Goal: Find specific page/section: Find specific page/section

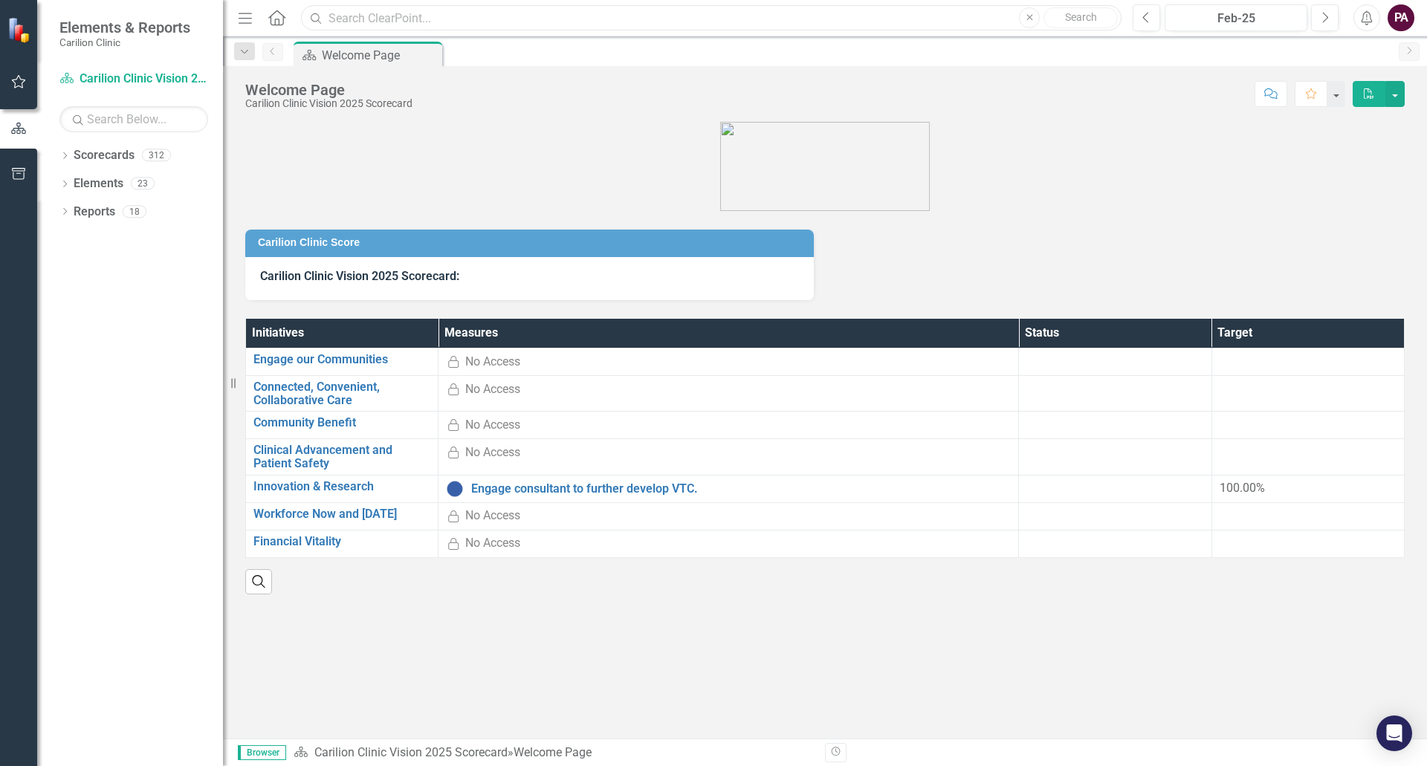
click at [397, 27] on input "text" at bounding box center [711, 18] width 821 height 26
type input "[PERSON_NAME]"
click at [1033, 17] on button "Close" at bounding box center [1029, 17] width 21 height 21
click at [20, 167] on button "button" at bounding box center [18, 174] width 33 height 31
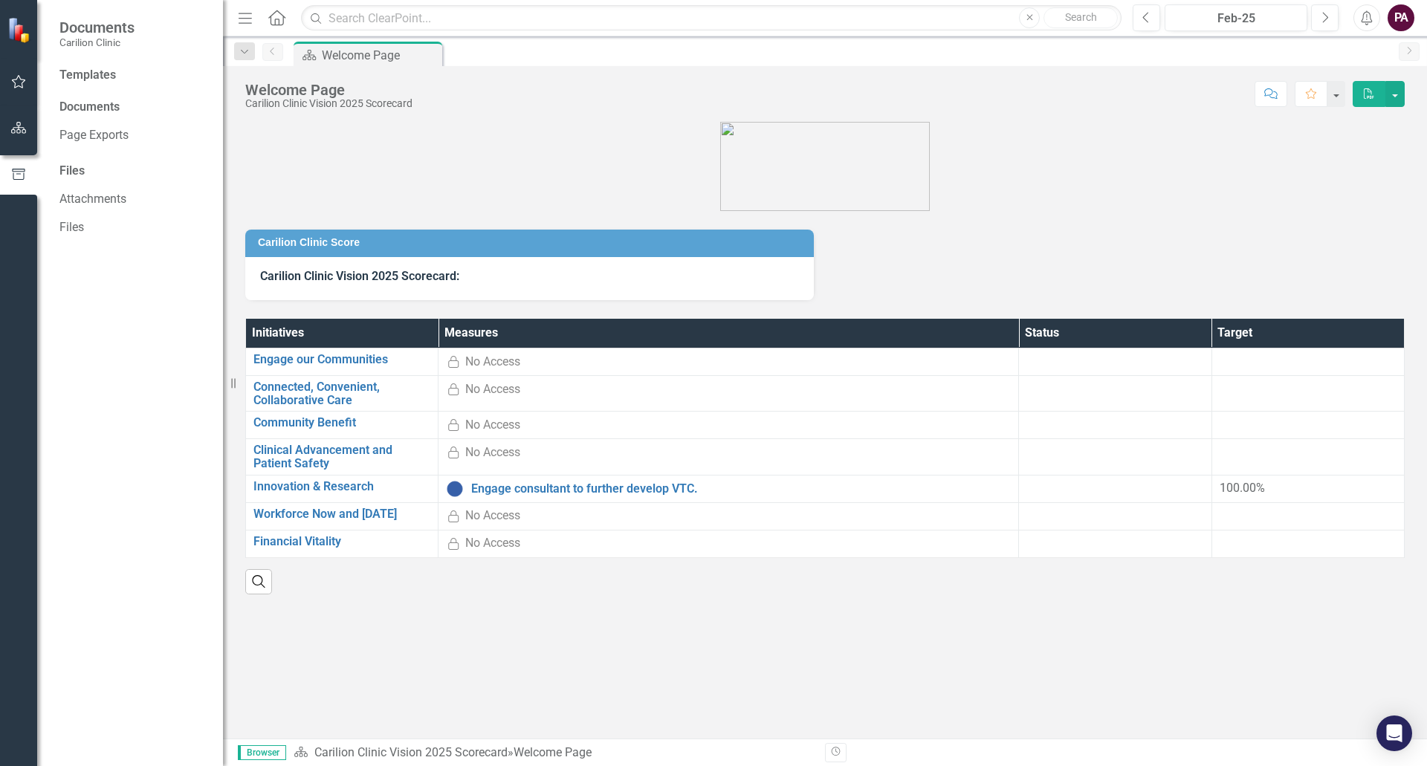
click at [20, 129] on icon "button" at bounding box center [19, 128] width 16 height 12
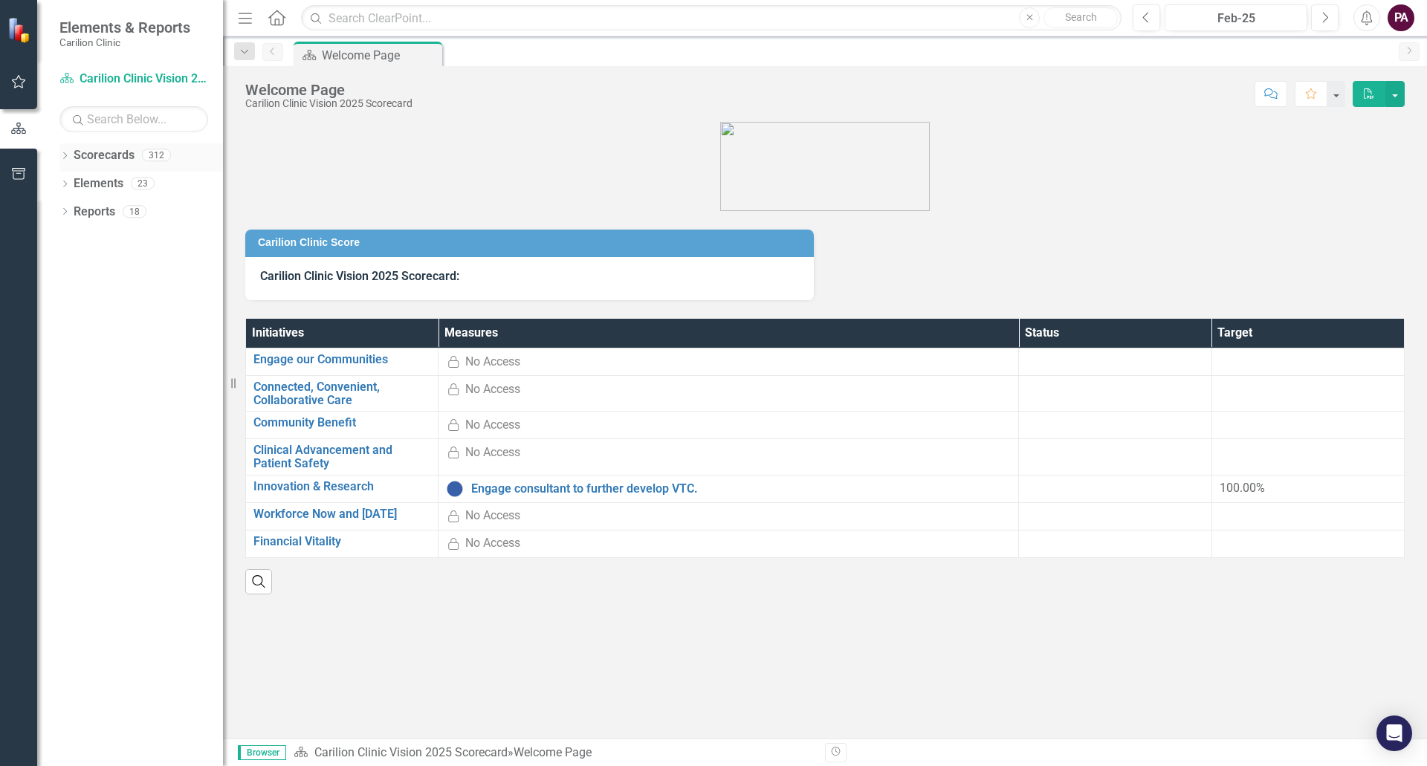
click at [62, 161] on div "Dropdown" at bounding box center [64, 157] width 10 height 13
click at [69, 184] on icon "Dropdown" at bounding box center [72, 182] width 11 height 9
click at [84, 240] on icon "Dropdown" at bounding box center [87, 239] width 11 height 9
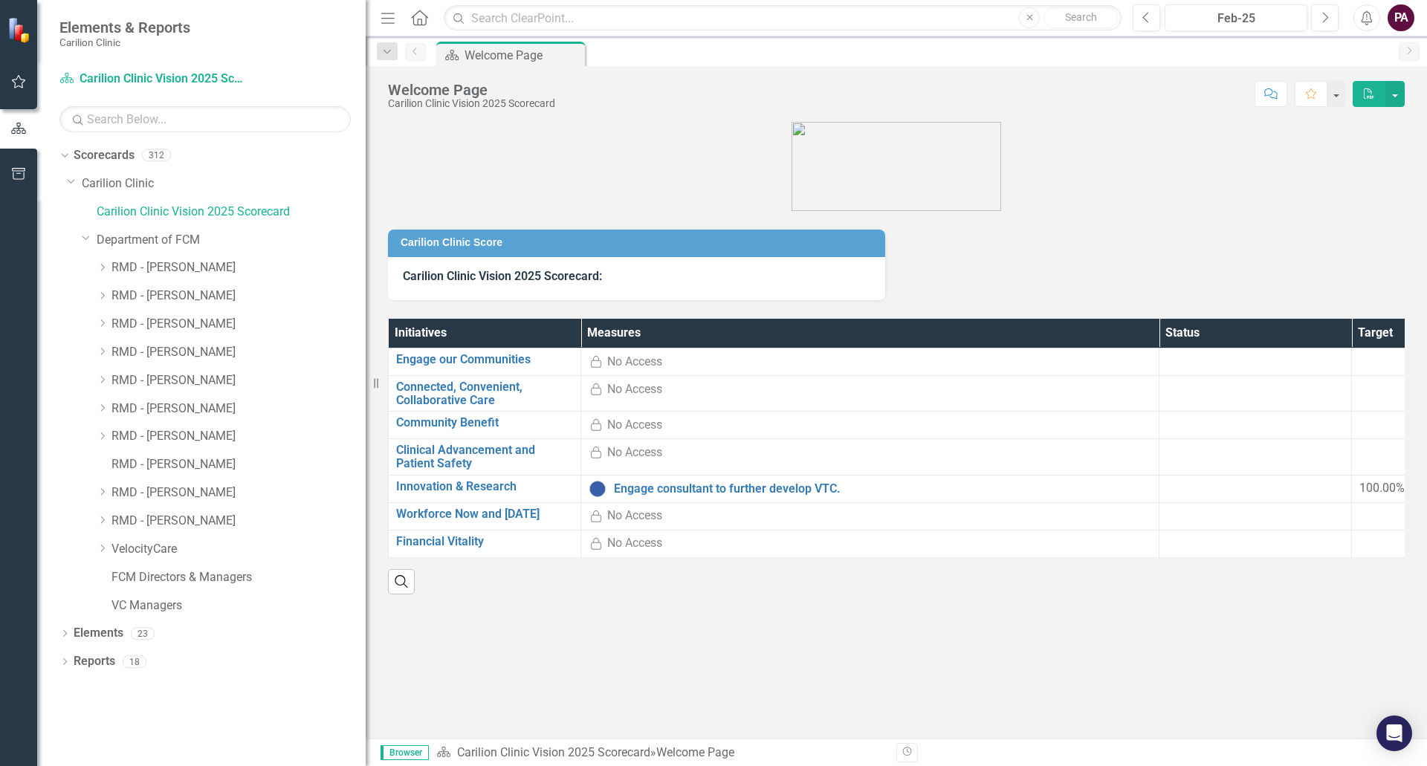
drag, startPoint x: 224, startPoint y: 533, endPoint x: 361, endPoint y: 549, distance: 138.4
click at [366, 549] on div "Resize" at bounding box center [372, 383] width 12 height 766
click at [106, 555] on div "Dropdown" at bounding box center [102, 549] width 11 height 13
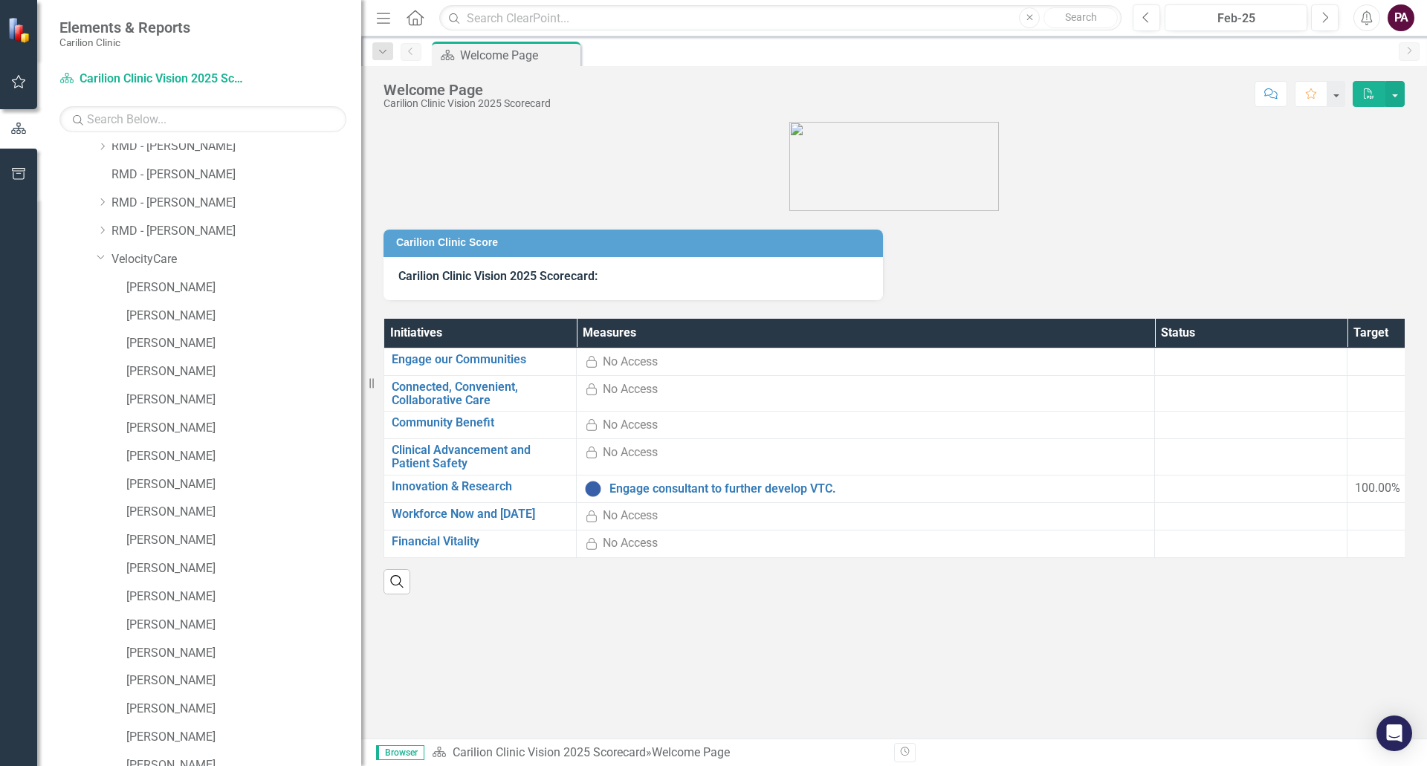
scroll to position [52, 0]
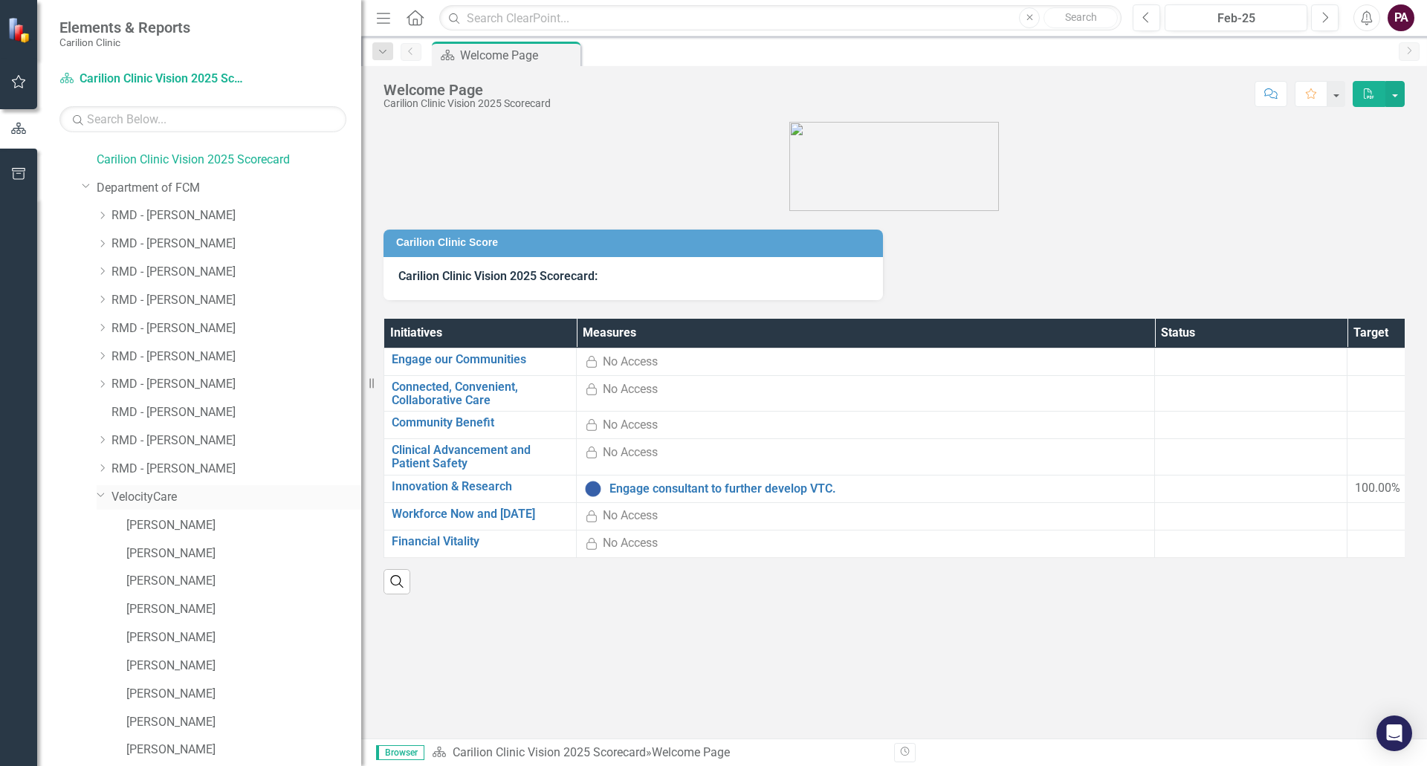
click at [99, 497] on icon "Dropdown" at bounding box center [101, 494] width 9 height 11
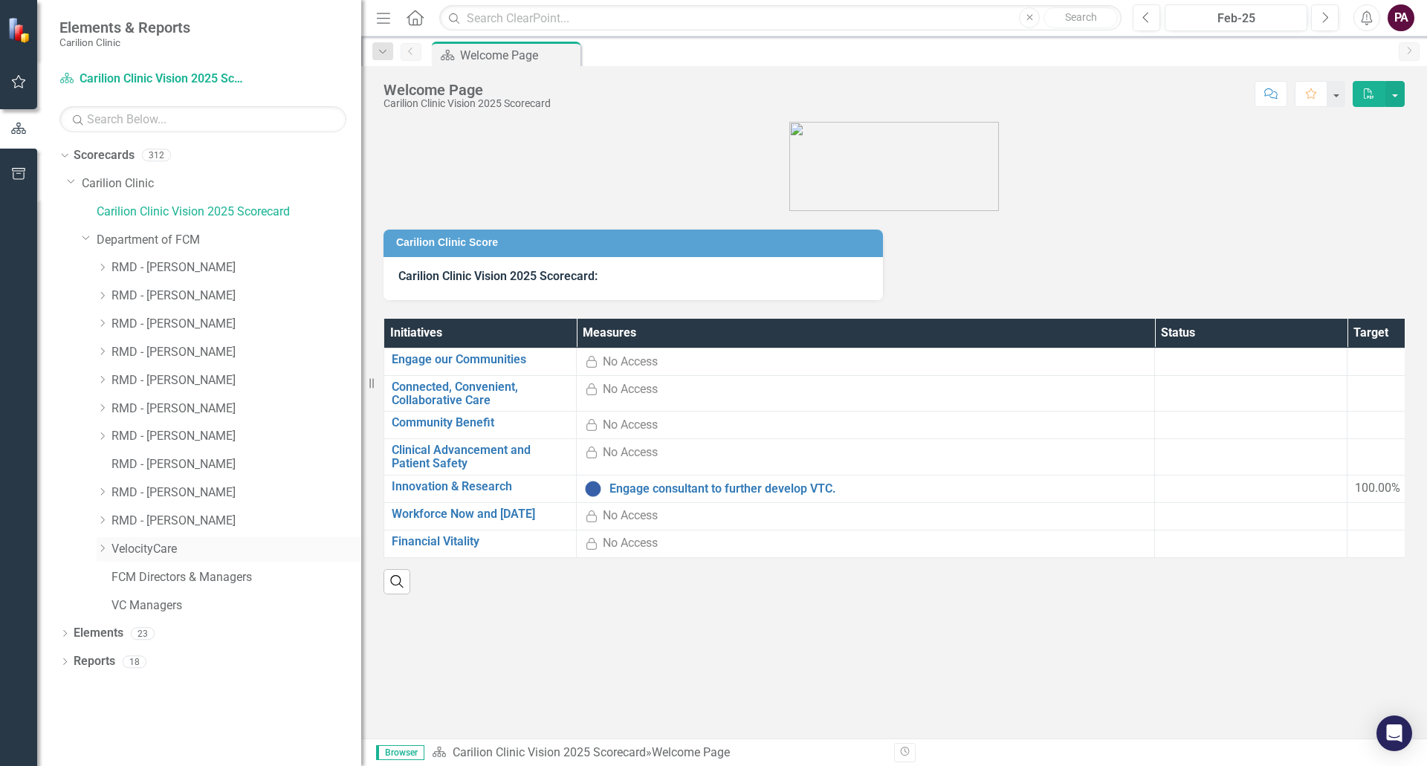
scroll to position [0, 0]
click at [70, 636] on icon "Dropdown" at bounding box center [64, 635] width 10 height 8
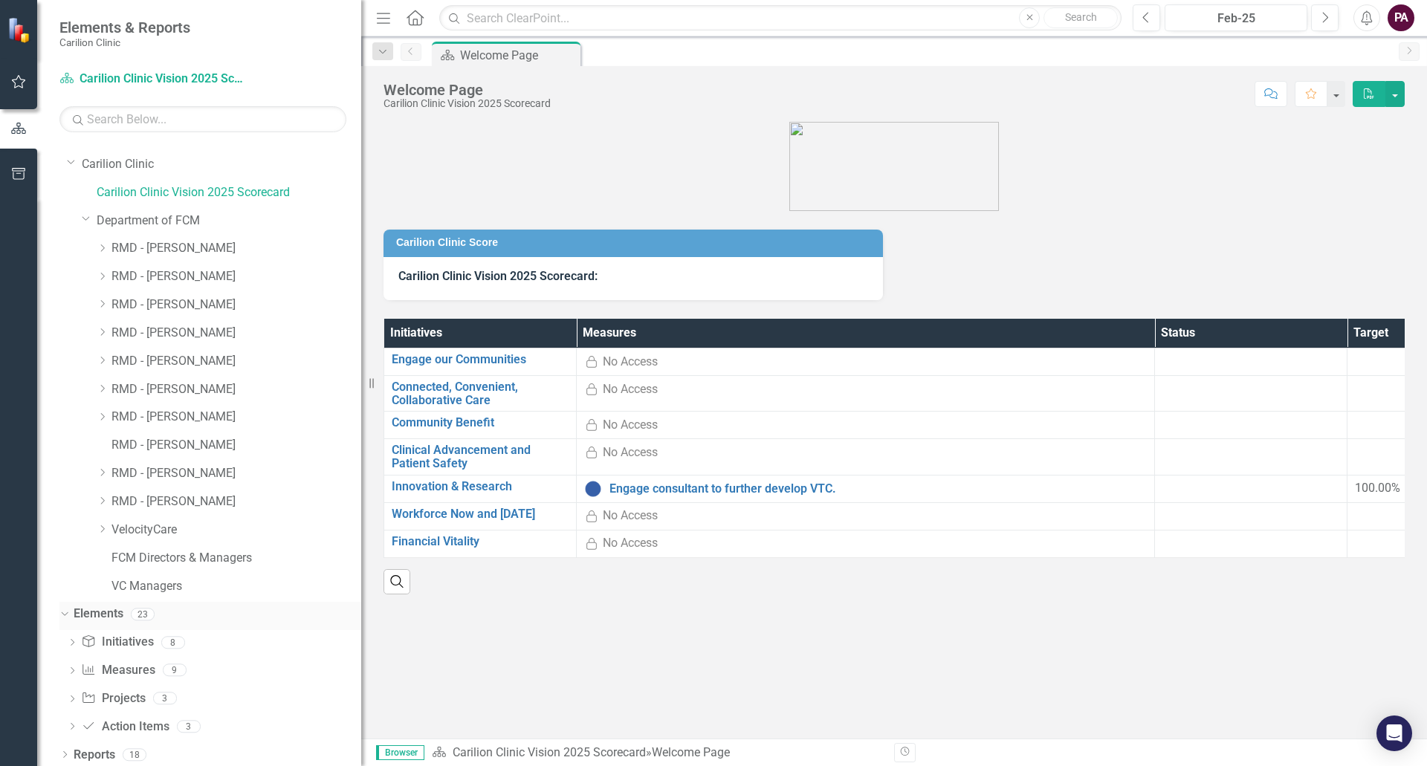
scroll to position [24, 0]
click at [69, 752] on icon "Dropdown" at bounding box center [64, 752] width 10 height 8
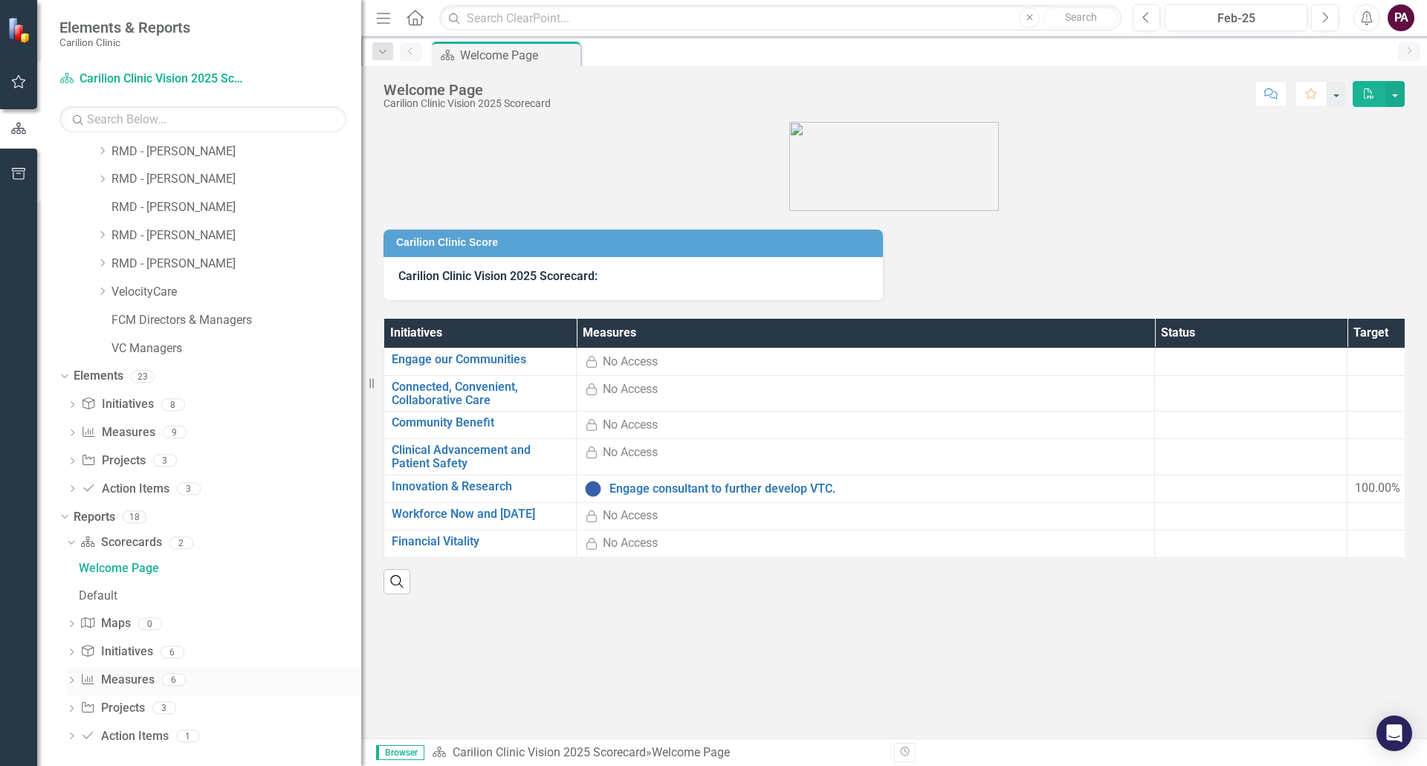
scroll to position [265, 0]
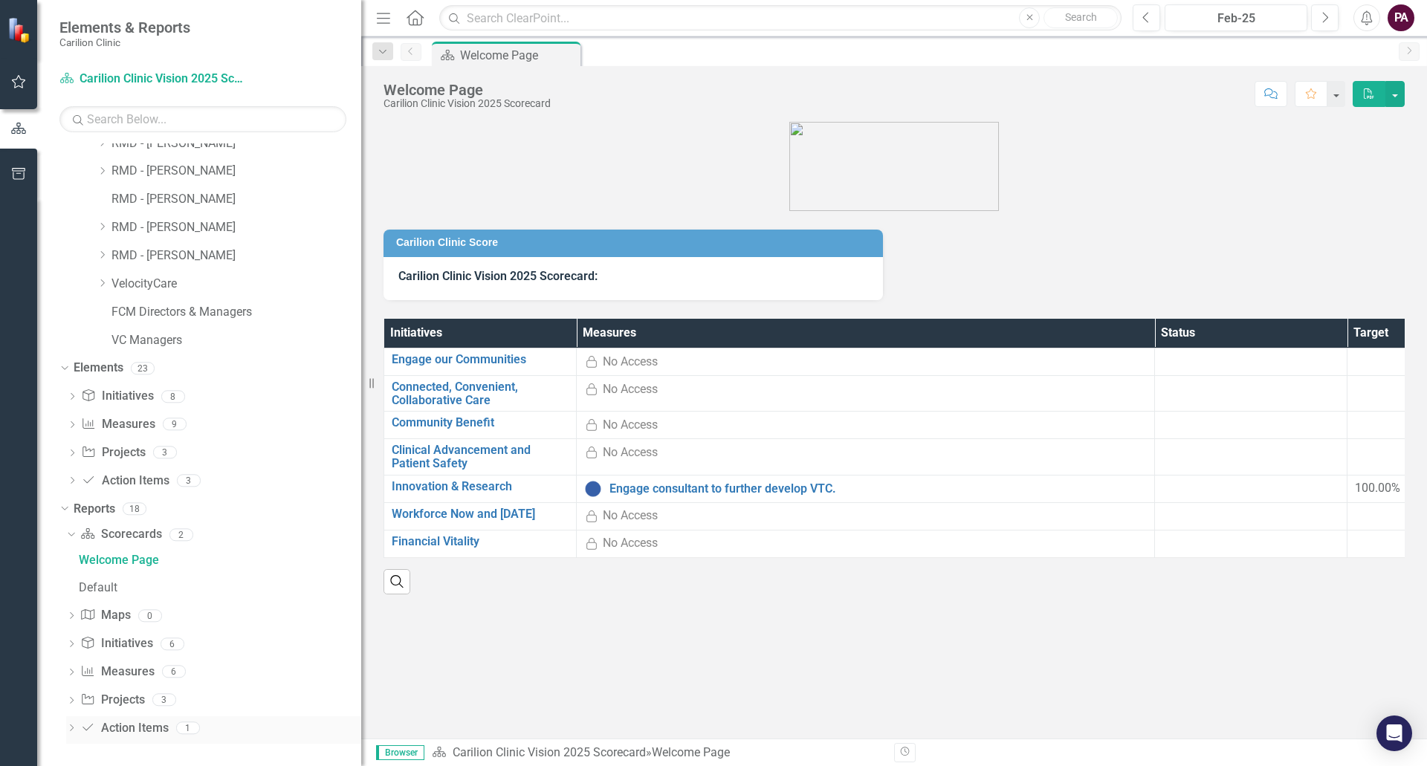
click at [71, 734] on icon "Dropdown" at bounding box center [71, 730] width 10 height 8
click at [72, 423] on icon "Dropdown" at bounding box center [72, 425] width 10 height 8
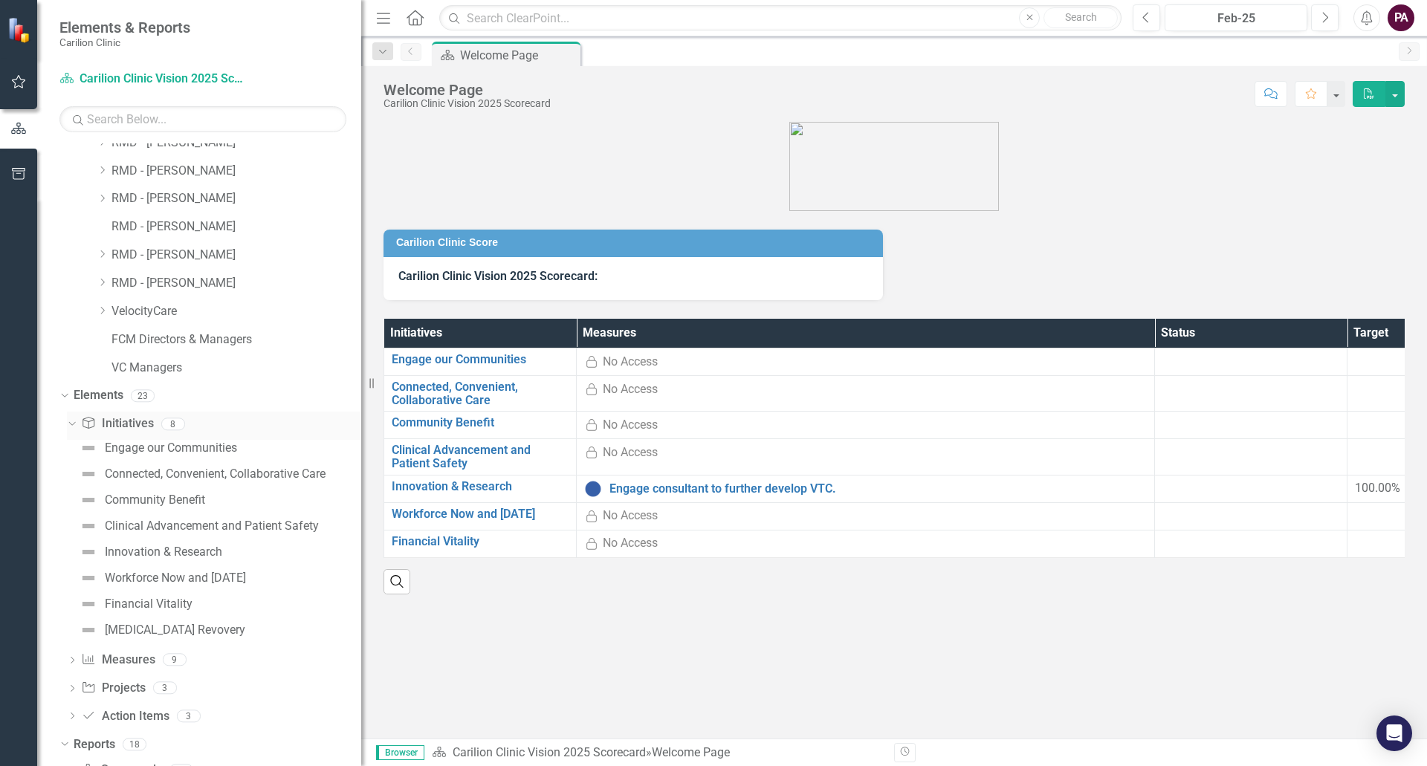
scroll to position [265, 0]
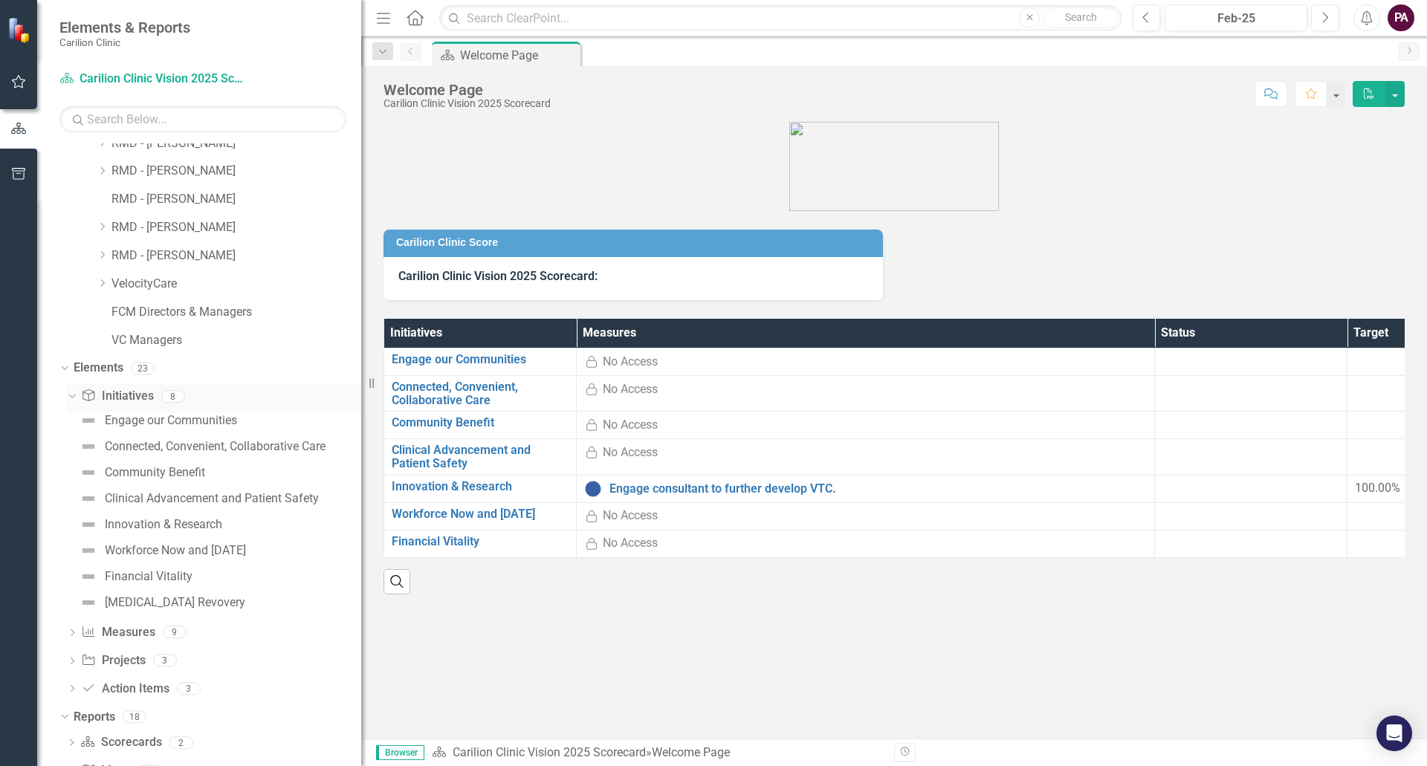
click at [71, 395] on icon "Dropdown" at bounding box center [70, 396] width 8 height 10
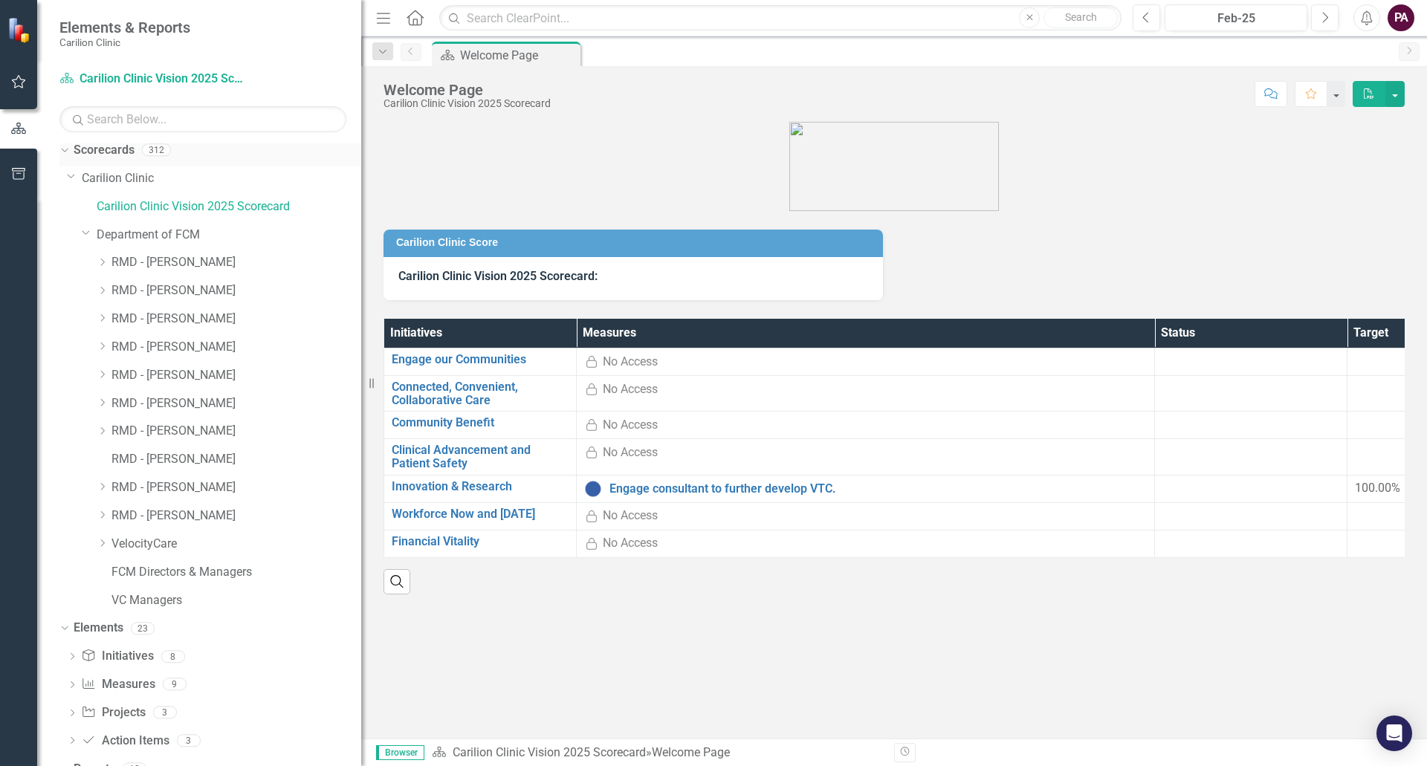
scroll to position [0, 0]
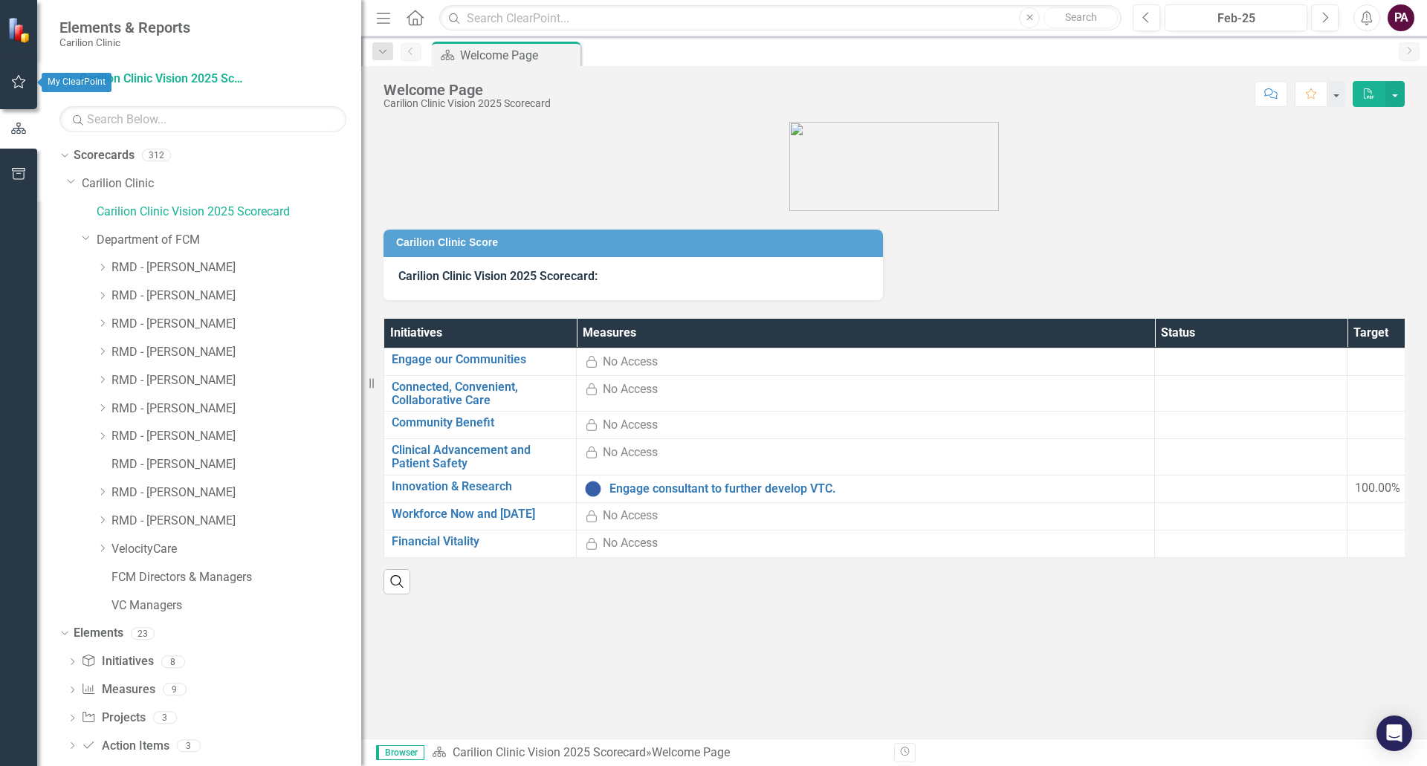
click at [21, 71] on button "button" at bounding box center [18, 82] width 33 height 31
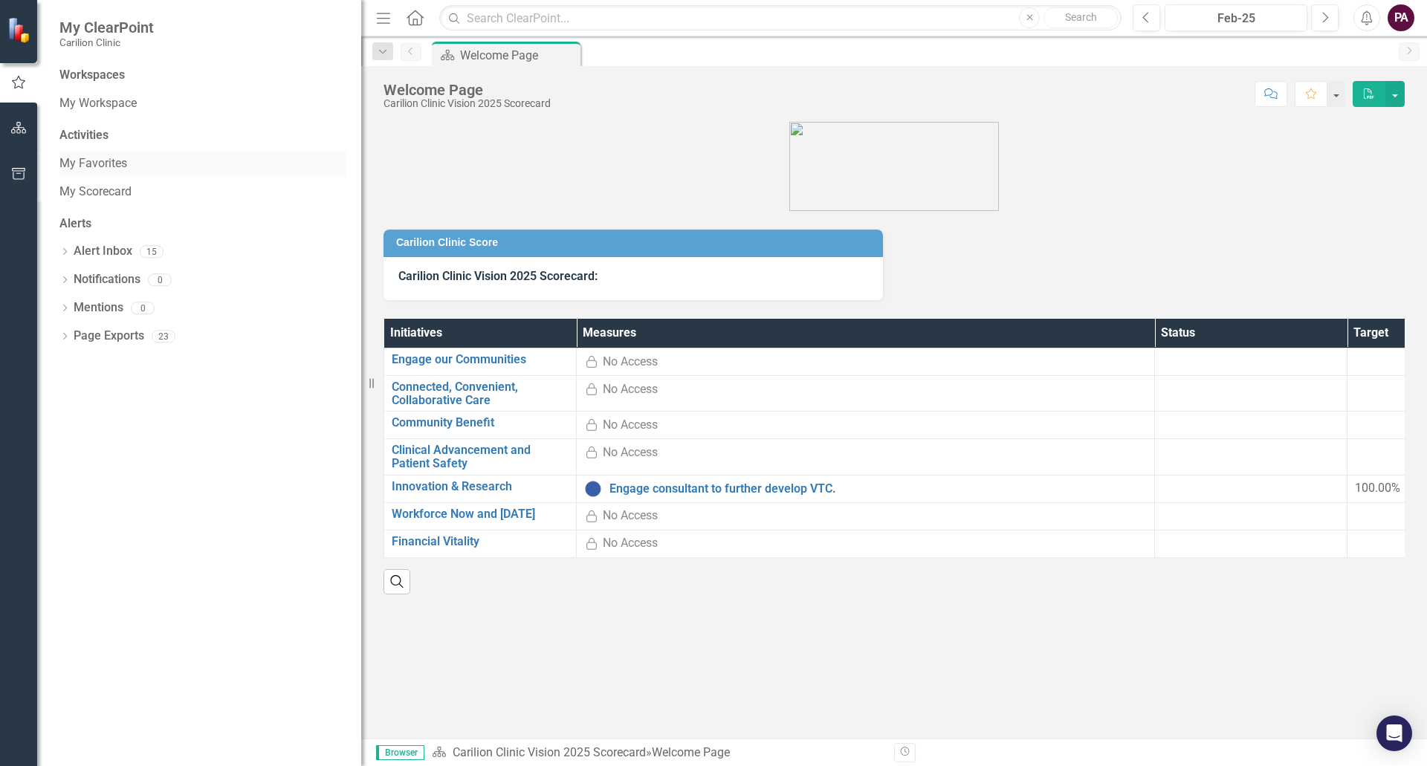
click at [87, 161] on link "My Favorites" at bounding box center [202, 163] width 287 height 17
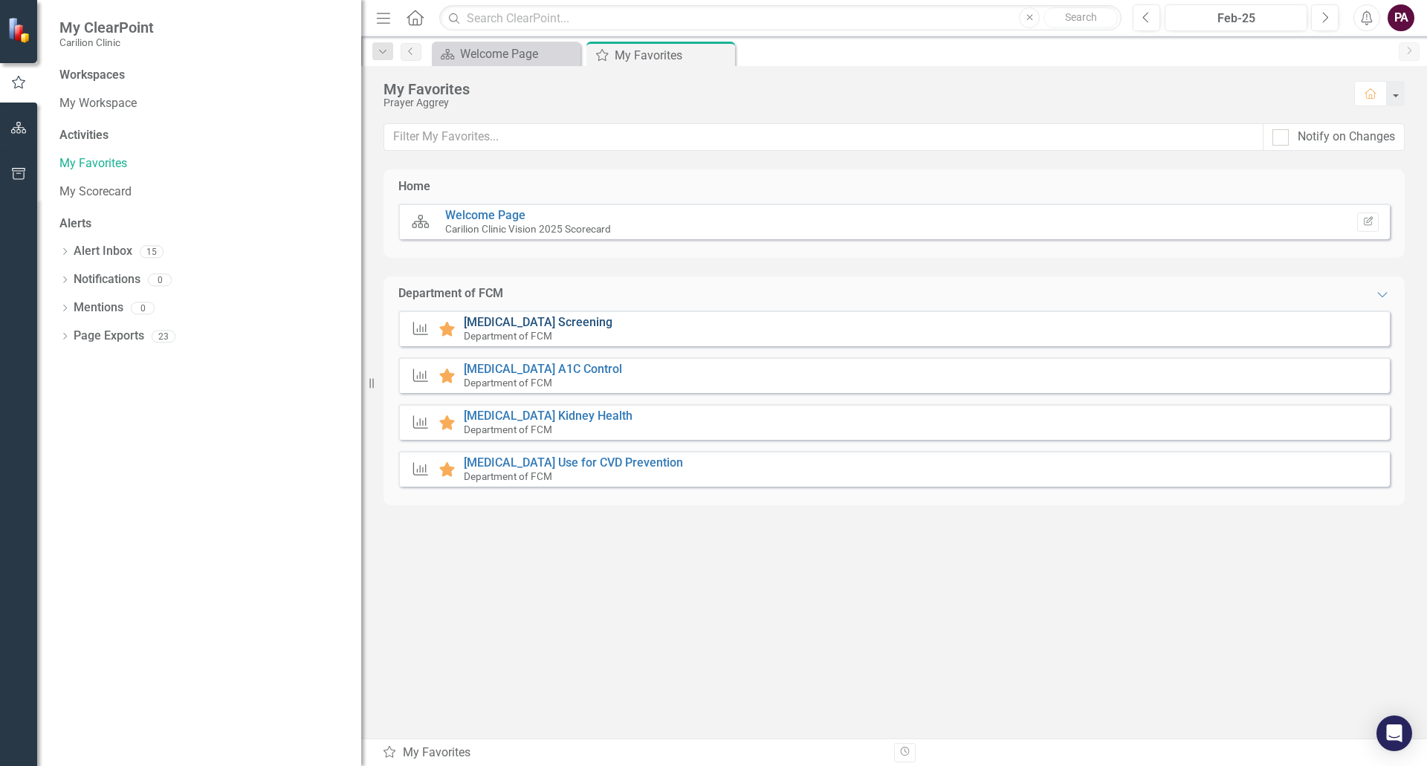
click at [576, 326] on link "[MEDICAL_DATA] Screening" at bounding box center [538, 322] width 149 height 14
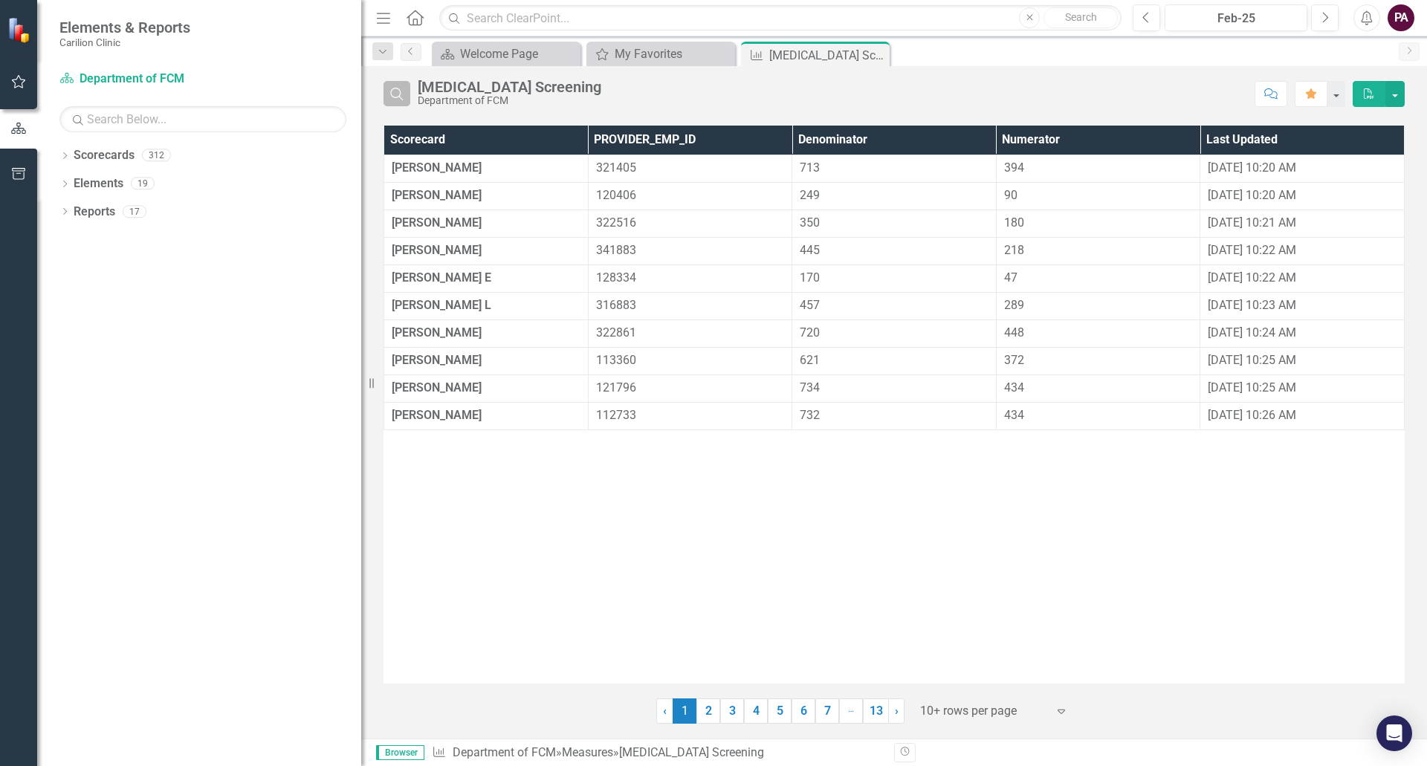
click at [396, 91] on icon "Search" at bounding box center [397, 93] width 16 height 13
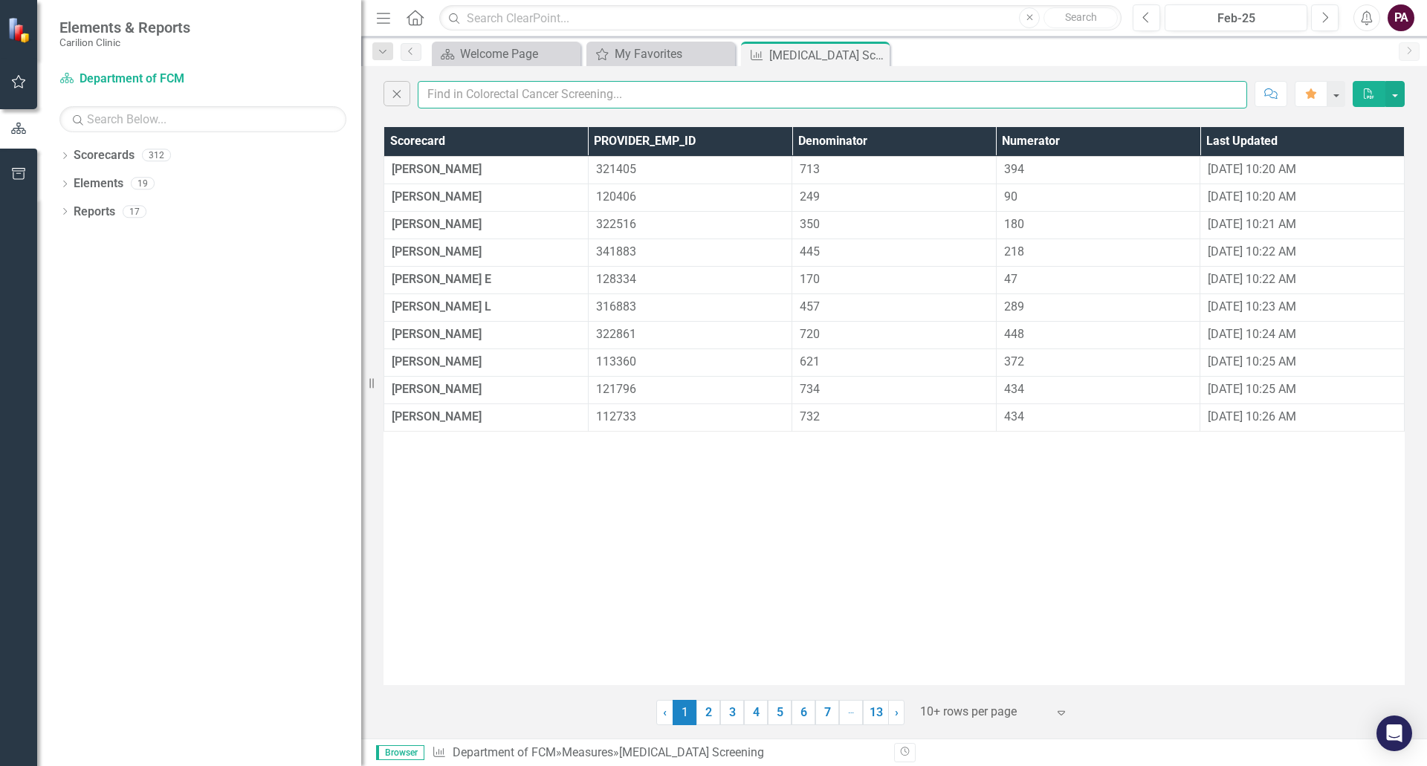
click at [552, 102] on input "text" at bounding box center [833, 95] width 830 height 28
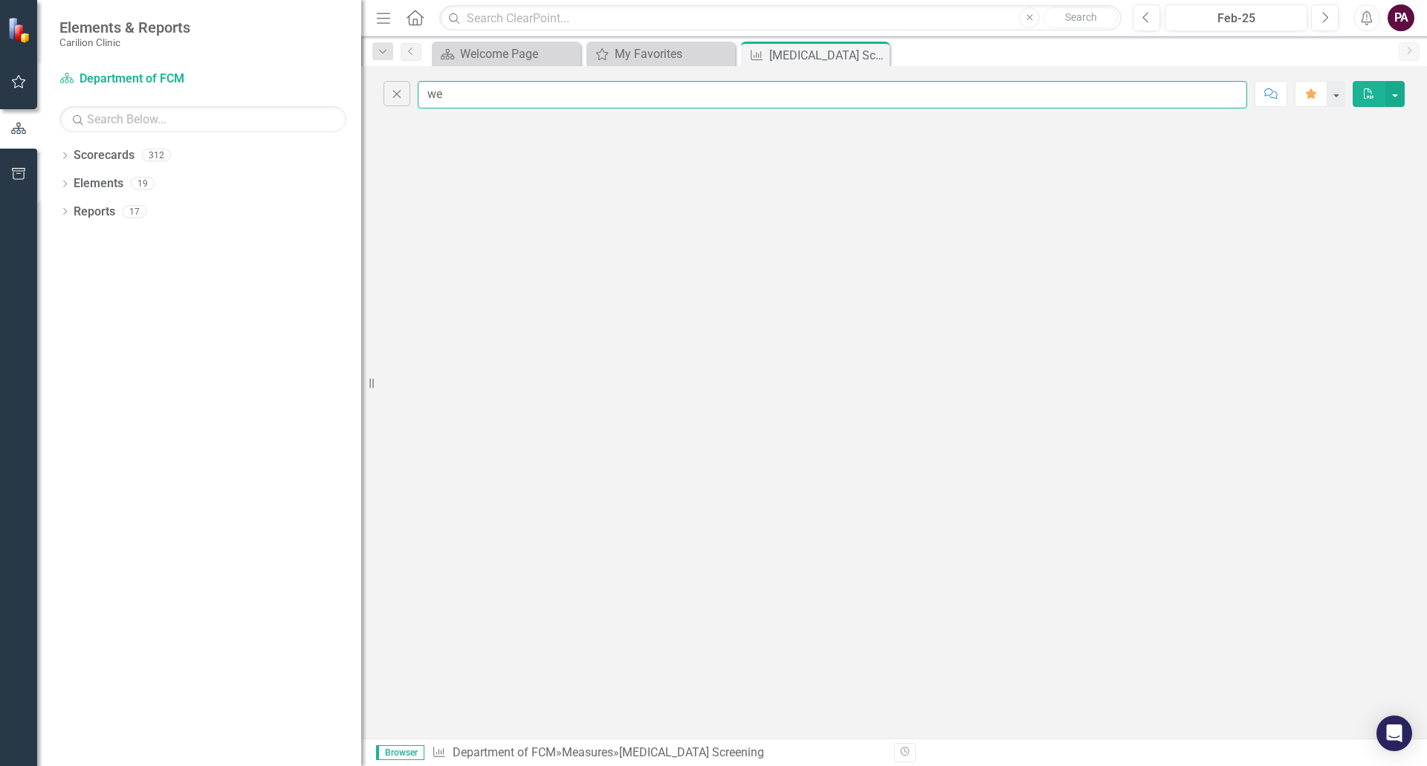
type input "w"
type input "b"
type input "j"
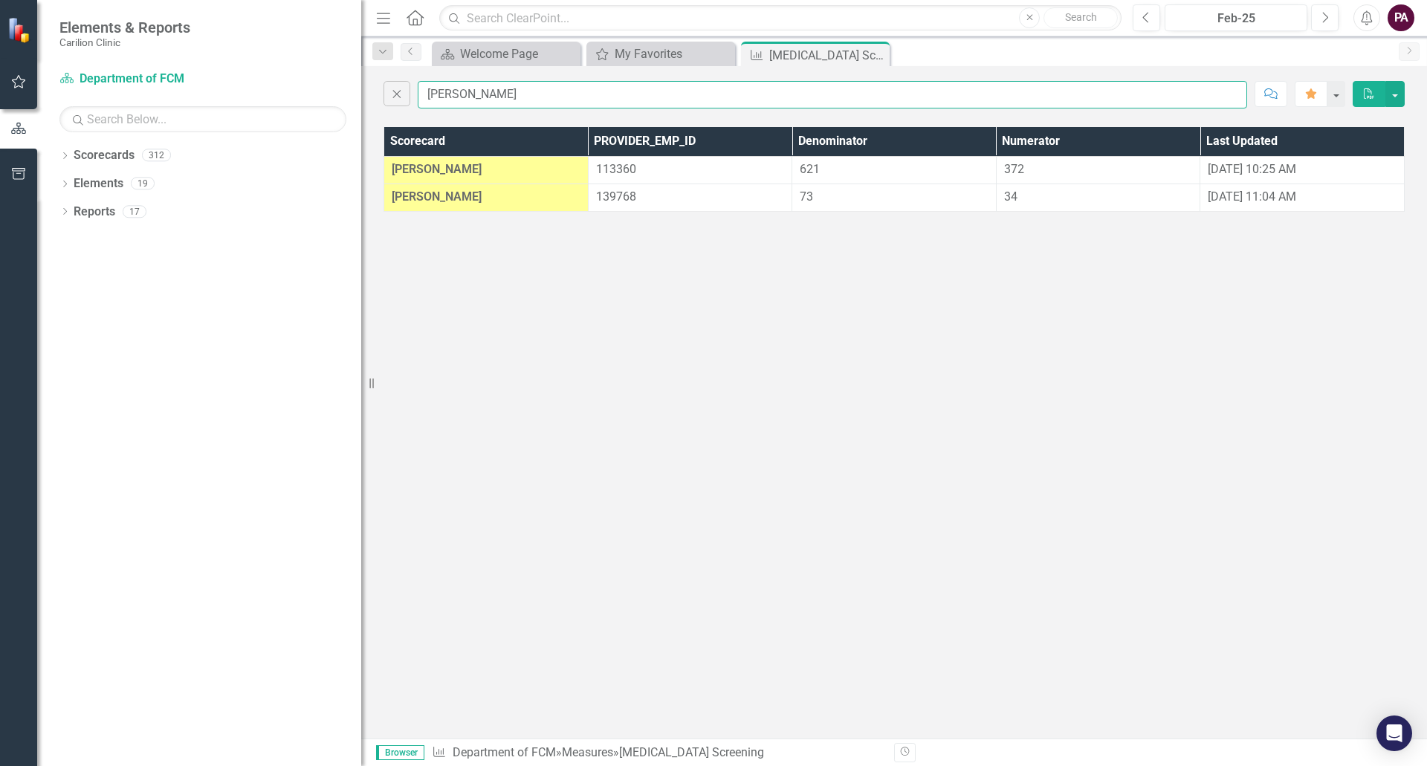
type input "[PERSON_NAME]"
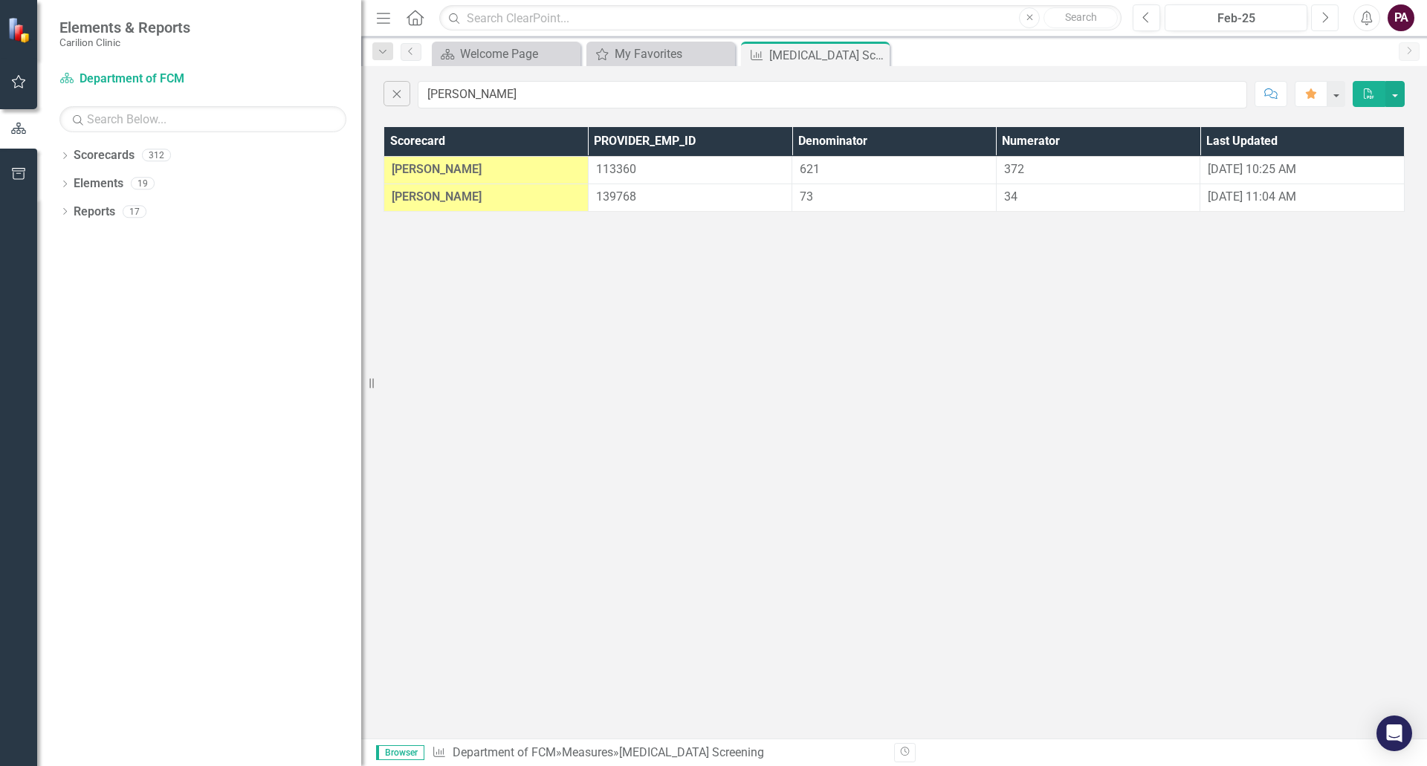
click at [1320, 28] on button "Next" at bounding box center [1325, 17] width 28 height 27
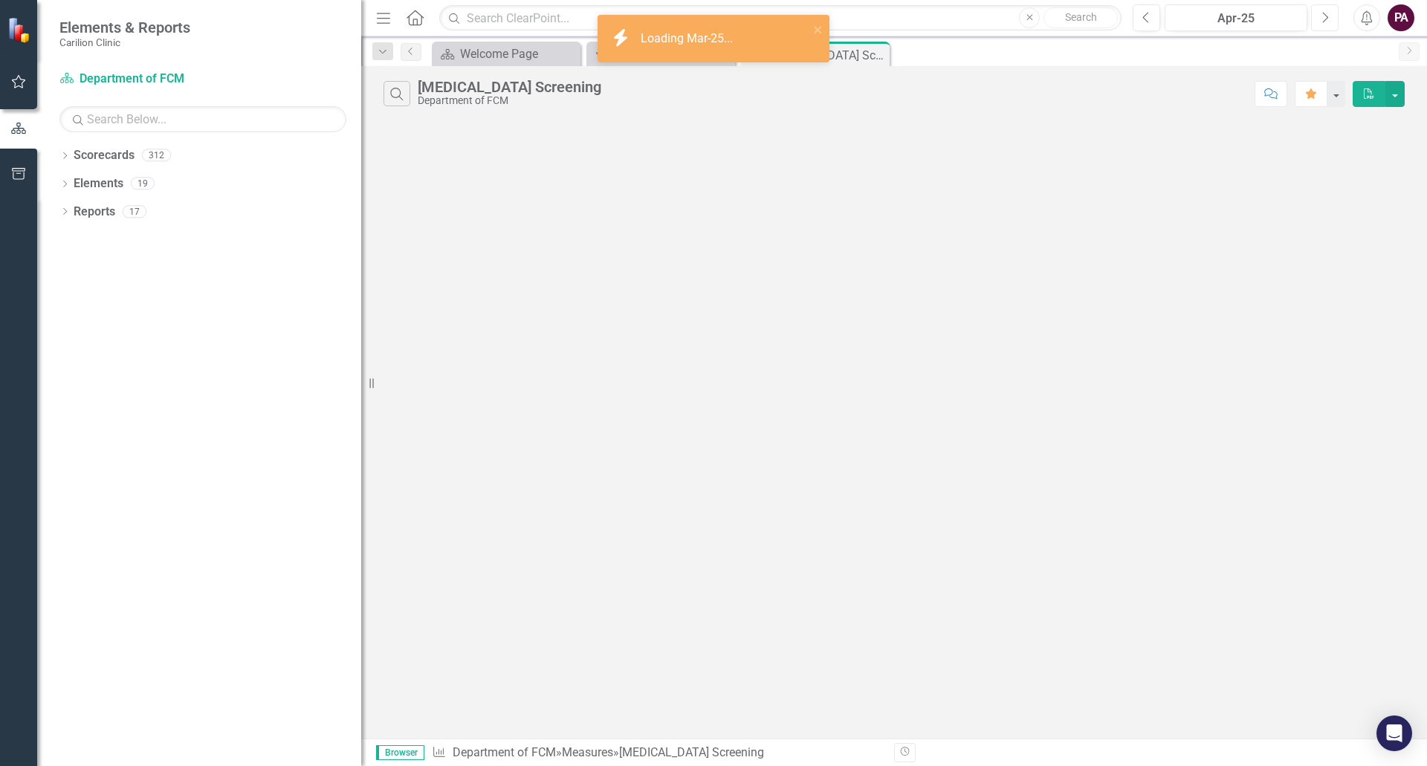
click at [1320, 28] on button "Next" at bounding box center [1325, 17] width 28 height 27
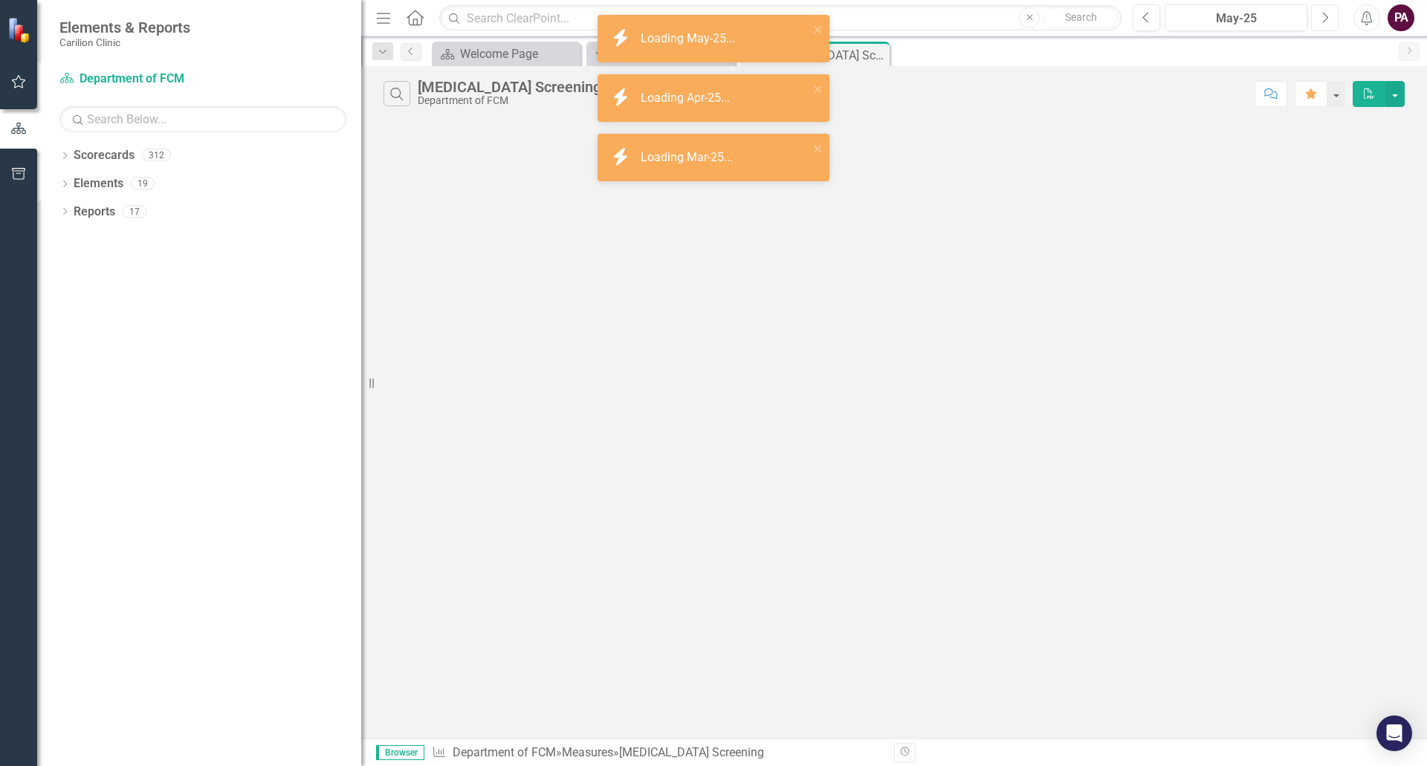
click at [1320, 28] on button "Next" at bounding box center [1325, 17] width 28 height 27
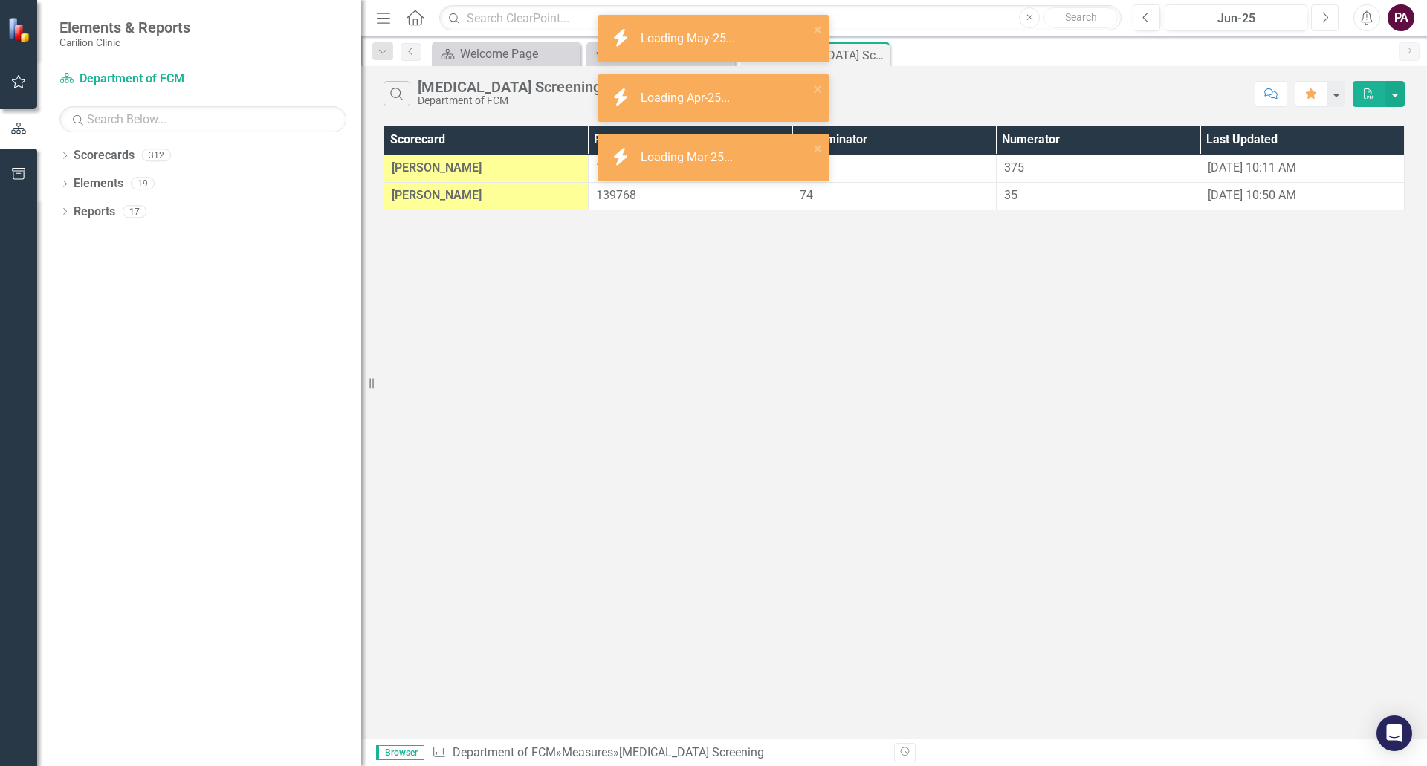
click at [1320, 28] on button "Next" at bounding box center [1325, 17] width 28 height 27
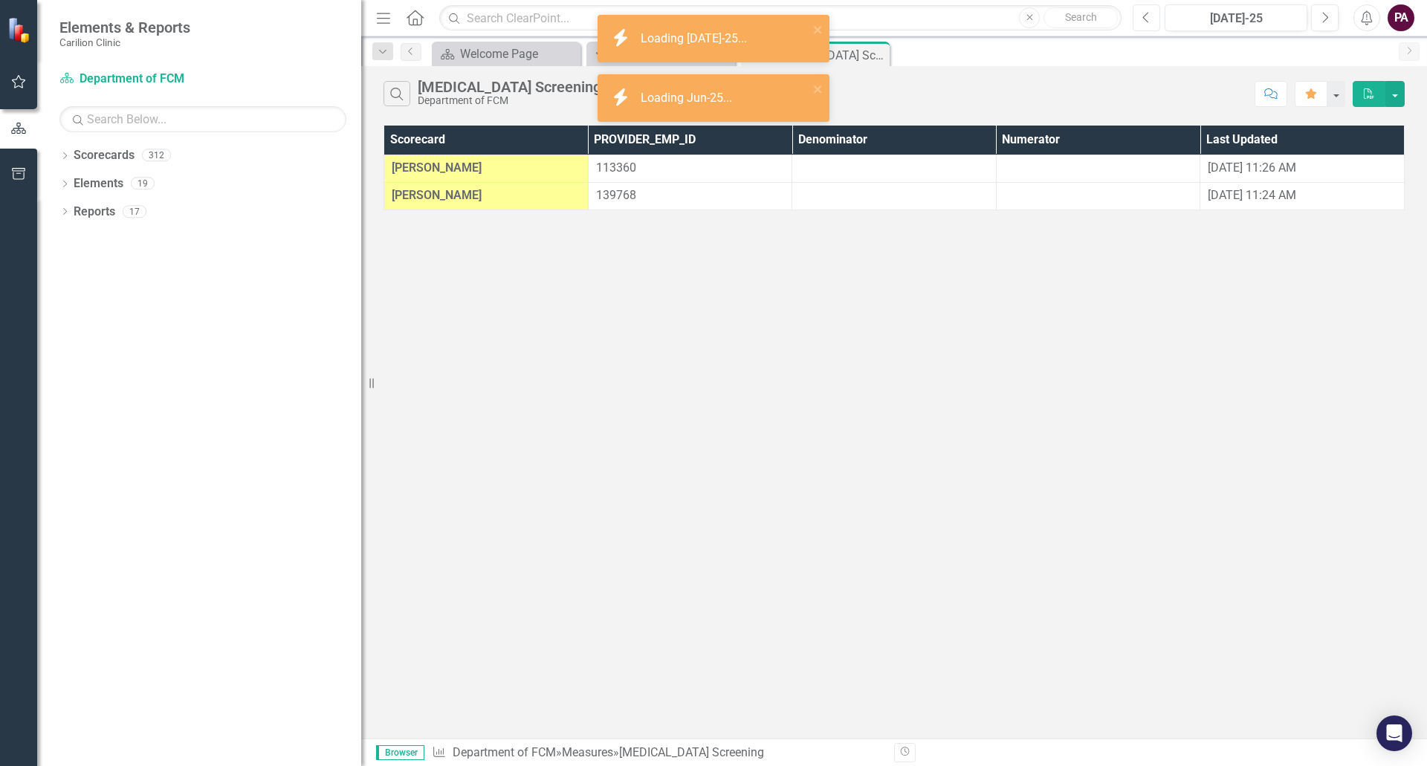
click at [1154, 14] on button "Previous" at bounding box center [1147, 17] width 28 height 27
